Goal: Find specific page/section: Find specific page/section

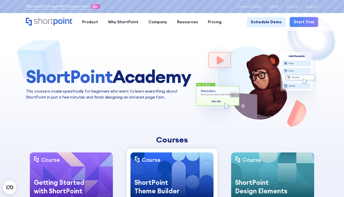
click at [141, 81] on h1 "ShortPoint Academy" at bounding box center [108, 77] width 165 height 20
click at [141, 76] on h1 "ShortPoint Academy" at bounding box center [108, 77] width 165 height 20
click at [56, 19] on icon "Home" at bounding box center [49, 22] width 46 height 8
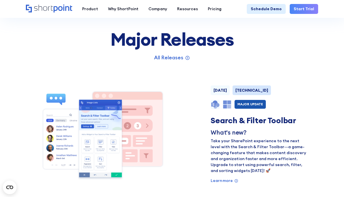
scroll to position [284, 0]
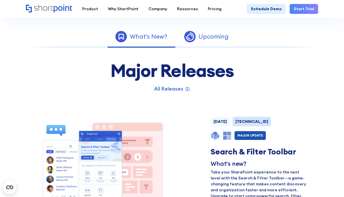
click at [203, 42] on link "Upcoming" at bounding box center [207, 36] width 62 height 16
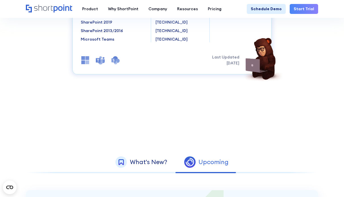
scroll to position [57, 0]
